Goal: Task Accomplishment & Management: Complete application form

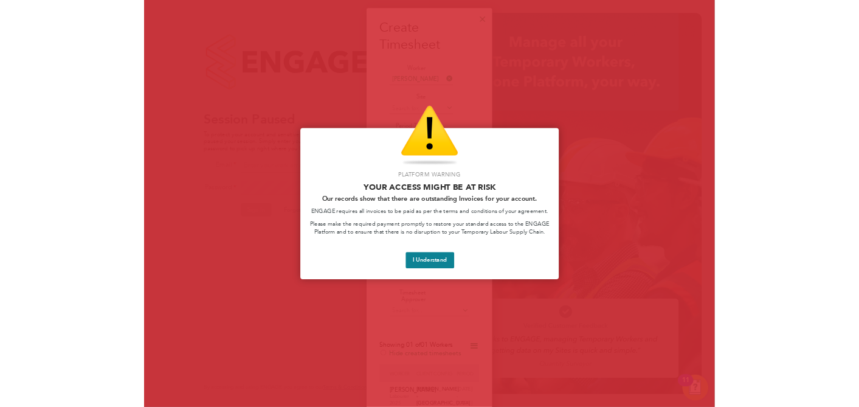
scroll to position [857, 189]
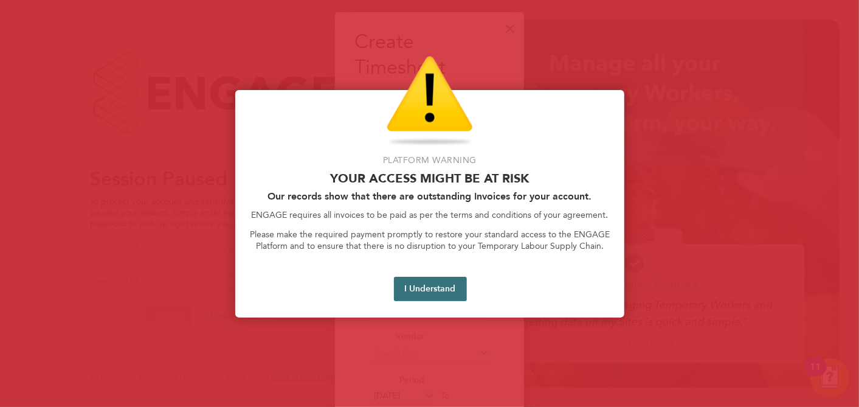
click at [432, 292] on button "I Understand" at bounding box center [430, 289] width 73 height 24
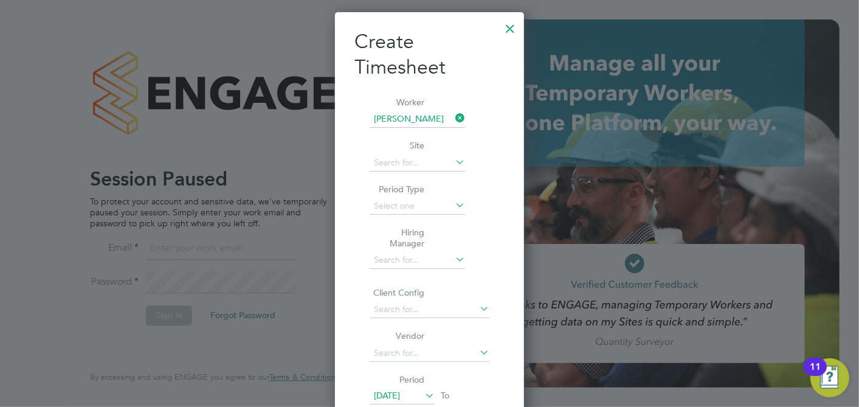
click at [508, 28] on div at bounding box center [510, 26] width 22 height 22
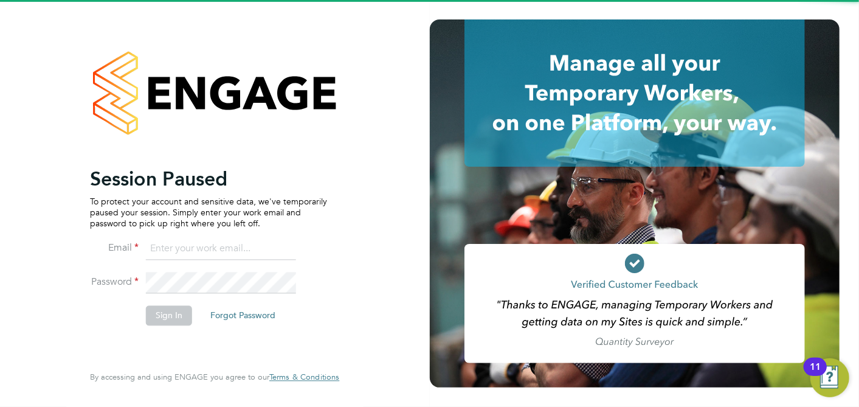
click at [189, 254] on input at bounding box center [221, 249] width 150 height 22
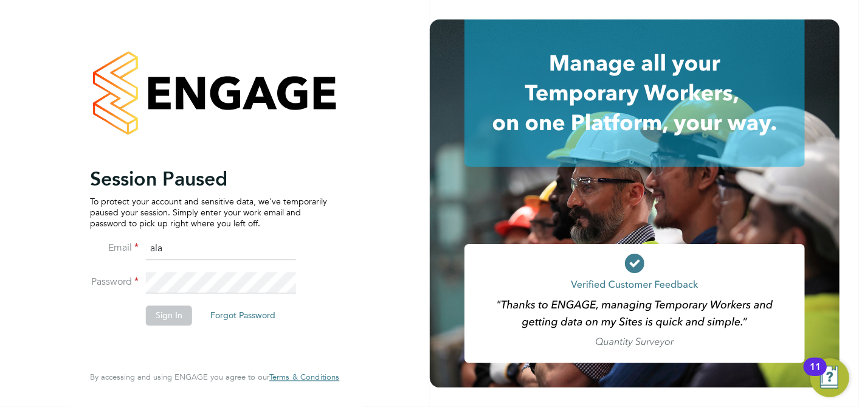
type input "[PERSON_NAME][EMAIL_ADDRESS][PERSON_NAME][PERSON_NAME][DOMAIN_NAME]"
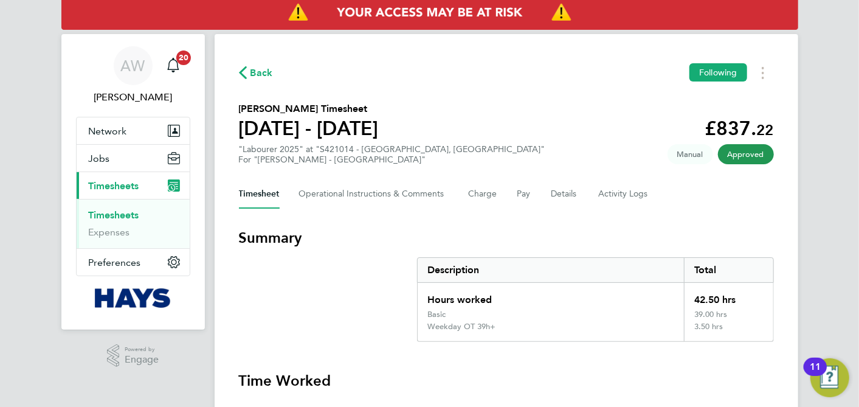
click at [123, 210] on link "Timesheets" at bounding box center [114, 215] width 50 height 12
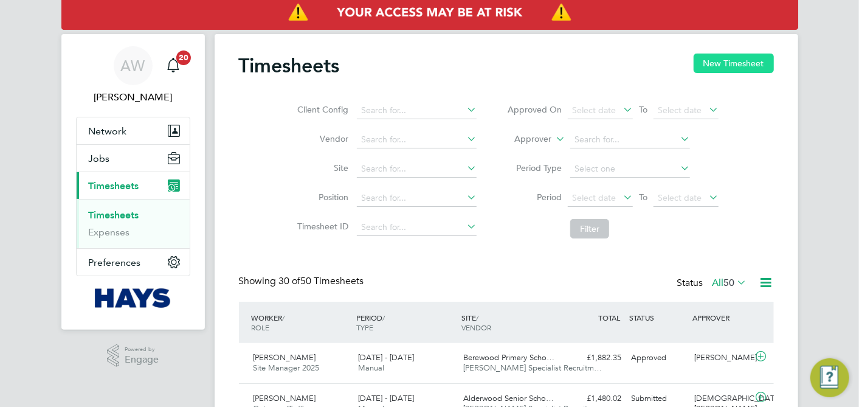
click at [708, 60] on button "New Timesheet" at bounding box center [734, 63] width 80 height 19
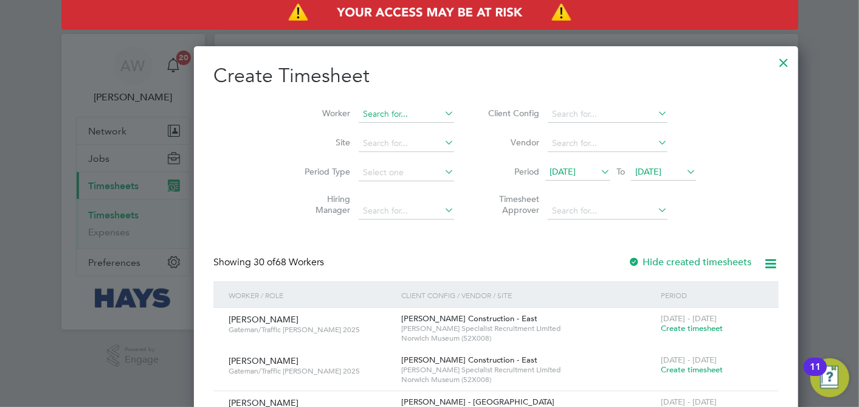
click at [359, 111] on input at bounding box center [406, 114] width 95 height 17
click at [334, 126] on li "Olug benga Bright Akinsanya" at bounding box center [362, 130] width 140 height 16
type input "[PERSON_NAME] [PERSON_NAME]"
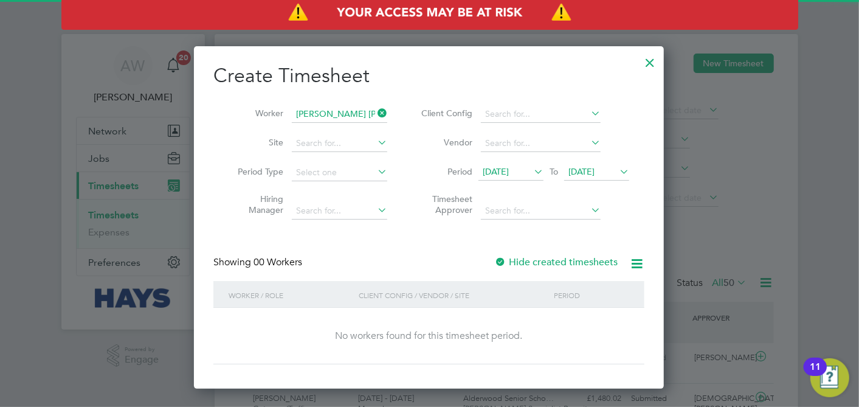
click at [509, 170] on span "[DATE]" at bounding box center [496, 171] width 26 height 11
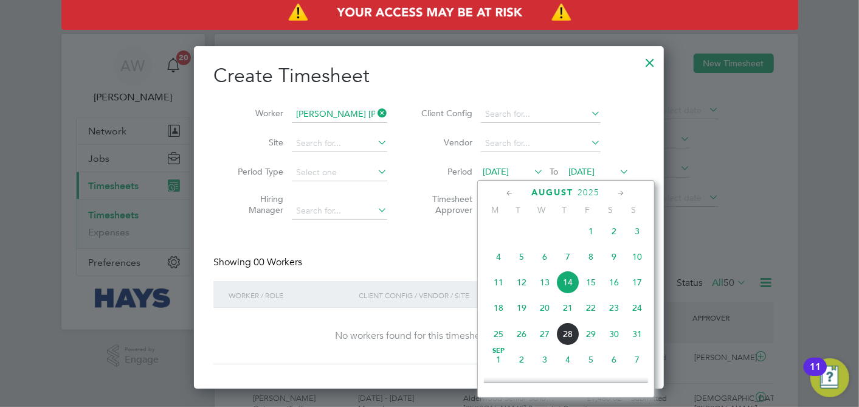
click at [542, 263] on span "6" at bounding box center [544, 256] width 23 height 23
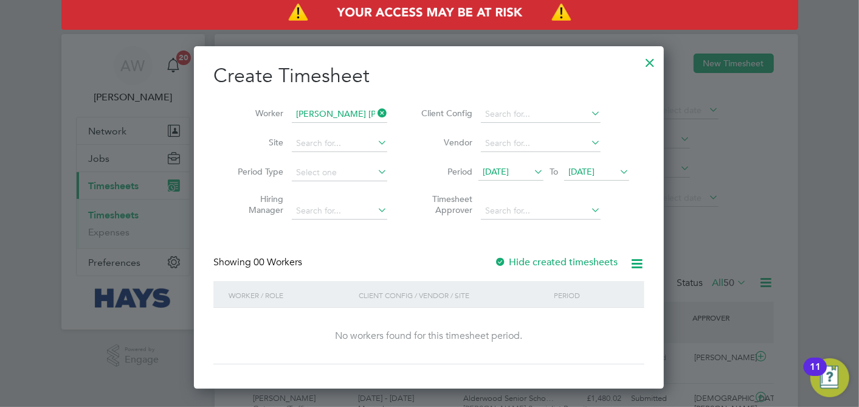
click at [500, 261] on div at bounding box center [500, 263] width 12 height 12
click at [590, 173] on span "[DATE]" at bounding box center [582, 171] width 26 height 11
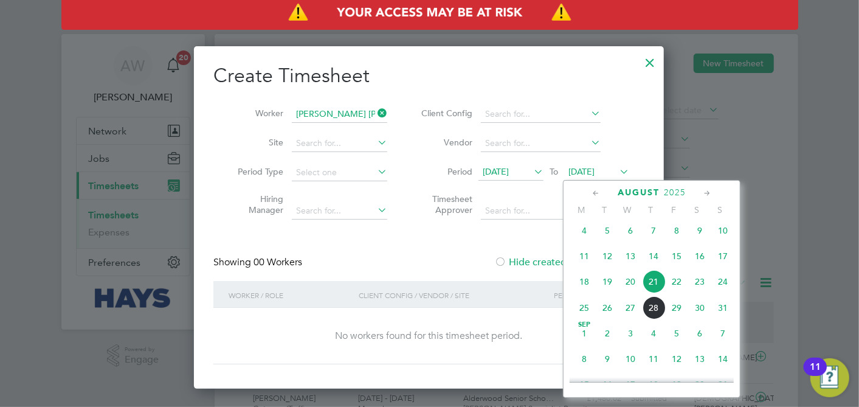
click at [655, 311] on span "28" at bounding box center [653, 307] width 23 height 23
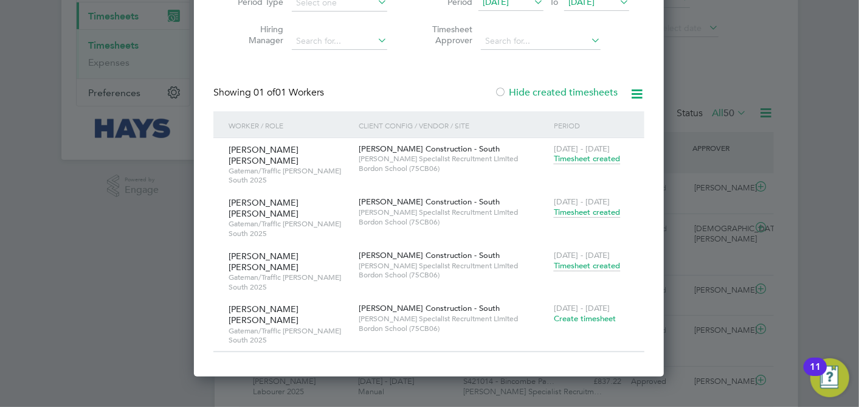
click at [576, 207] on span "Timesheet created" at bounding box center [587, 212] width 66 height 11
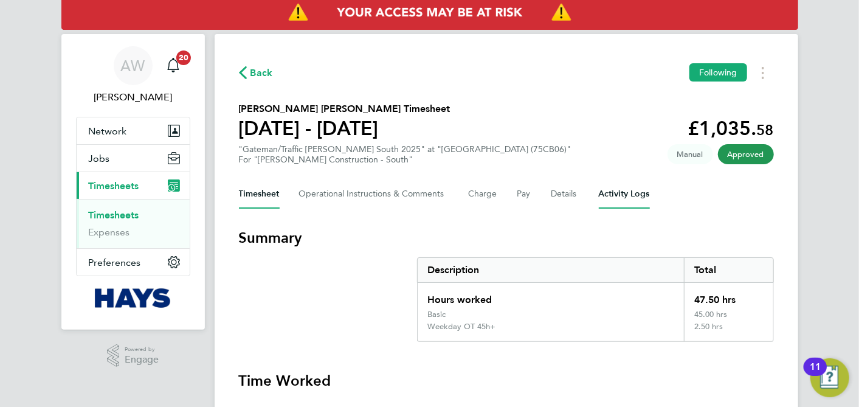
click at [617, 191] on Logs-tab "Activity Logs" at bounding box center [624, 193] width 51 height 29
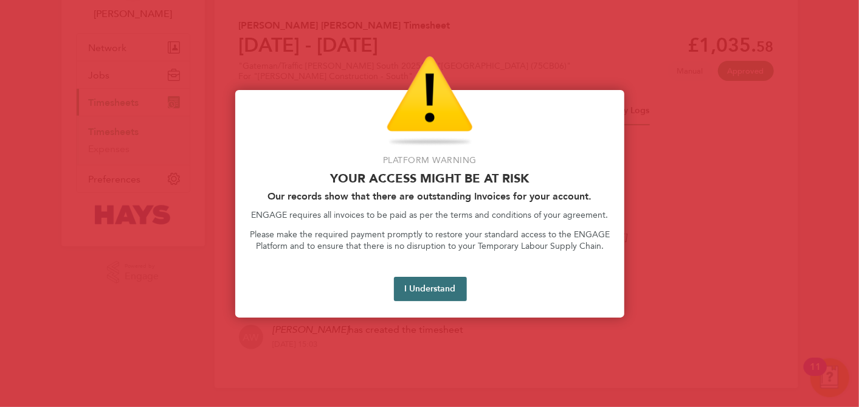
click at [412, 283] on button "I Understand" at bounding box center [430, 289] width 73 height 24
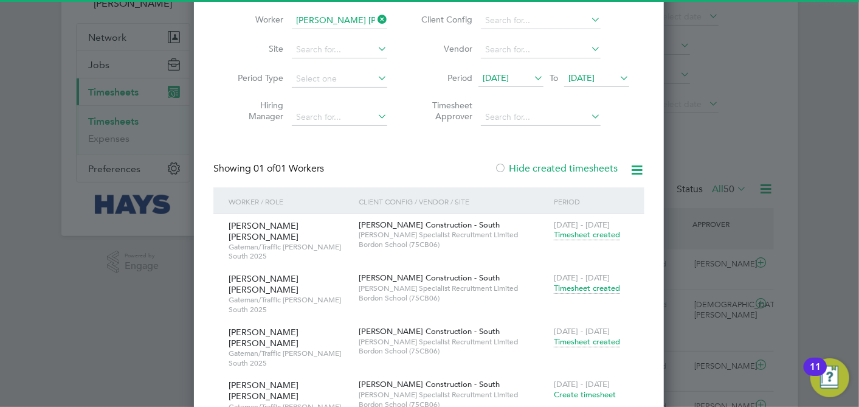
scroll to position [5, 5]
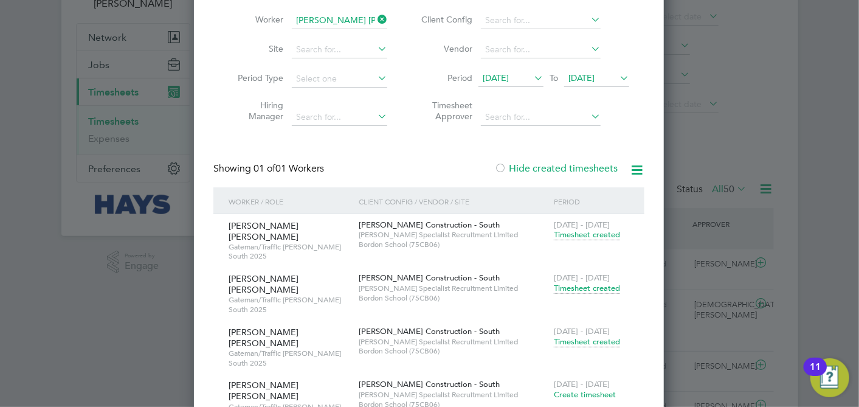
click at [583, 336] on span "Timesheet created" at bounding box center [587, 341] width 66 height 11
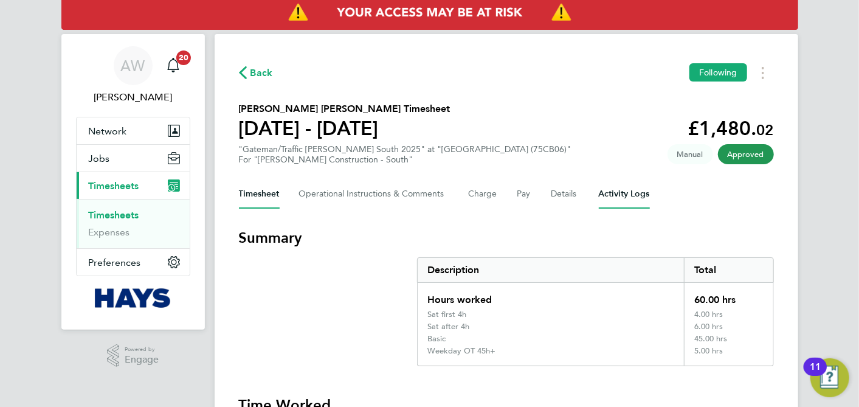
click at [623, 193] on Logs-tab "Activity Logs" at bounding box center [624, 193] width 51 height 29
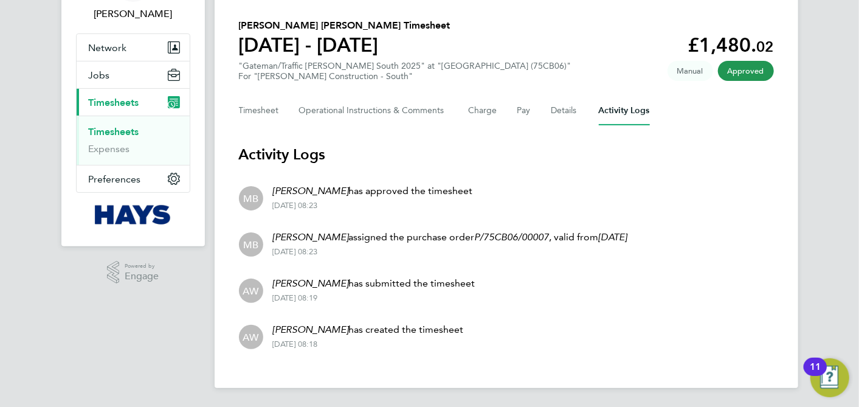
click at [485, 269] on li "AW Alan Watts has submitted the timesheet 27 Aug 2025 - 08:19" at bounding box center [506, 289] width 535 height 46
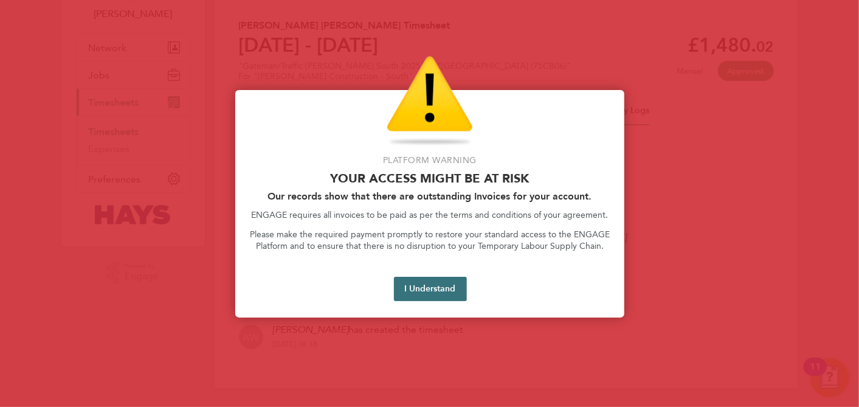
click at [424, 277] on button "I Understand" at bounding box center [430, 289] width 73 height 24
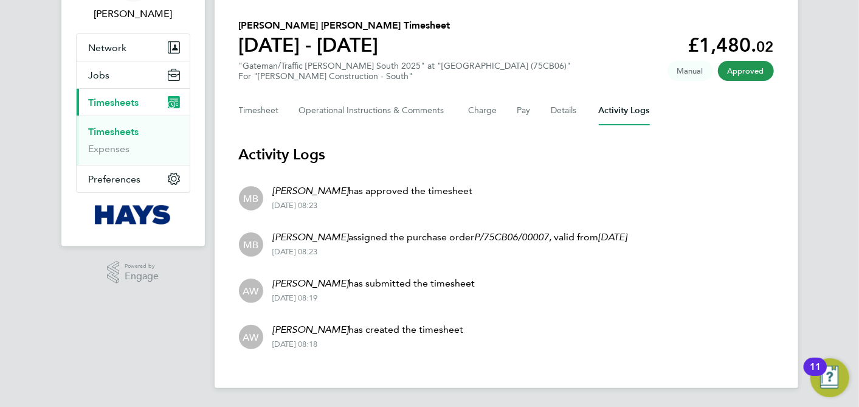
click at [557, 307] on li "AW Alan Watts has submitted the timesheet 27 Aug 2025 - 08:19" at bounding box center [506, 289] width 535 height 46
